Goal: Information Seeking & Learning: Learn about a topic

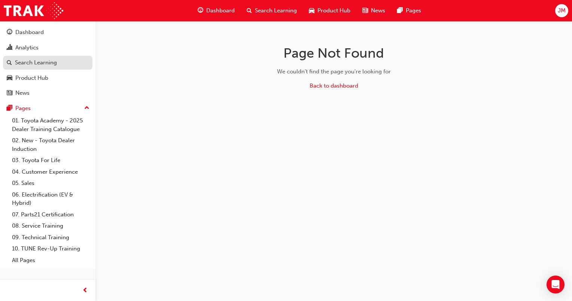
click at [46, 62] on div "Search Learning" at bounding box center [36, 62] width 42 height 9
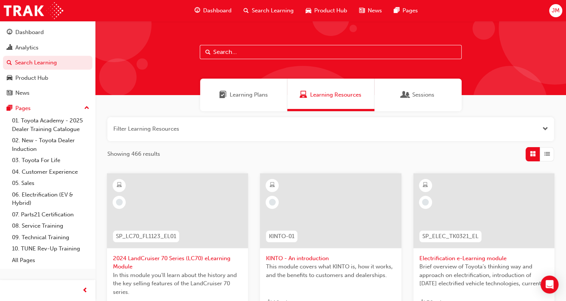
click at [224, 53] on input "text" at bounding box center [331, 52] width 262 height 14
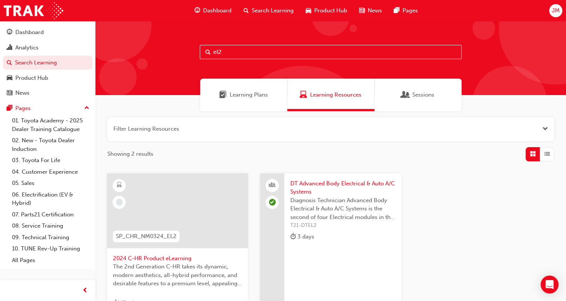
type input "el2"
click at [357, 180] on span "DT Advanced Body Electrical & Auto A/C Systems" at bounding box center [342, 187] width 105 height 17
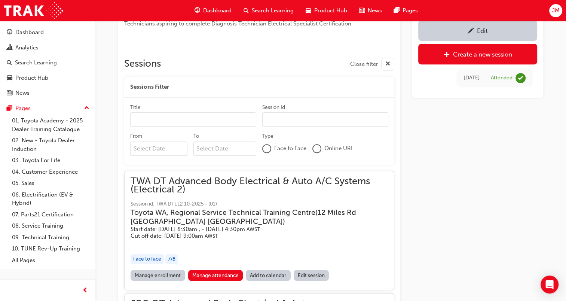
scroll to position [292, 0]
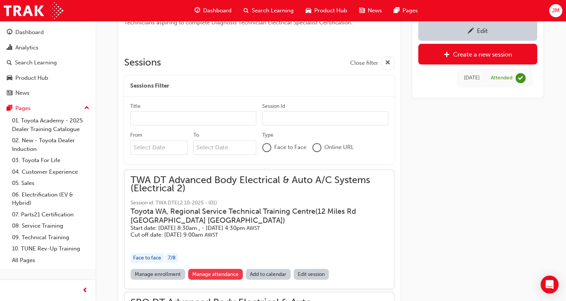
click at [201, 274] on link "Manage attendance" at bounding box center [215, 274] width 55 height 11
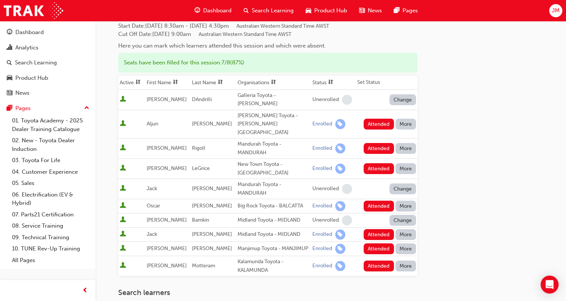
scroll to position [59, 0]
